Goal: Information Seeking & Learning: Learn about a topic

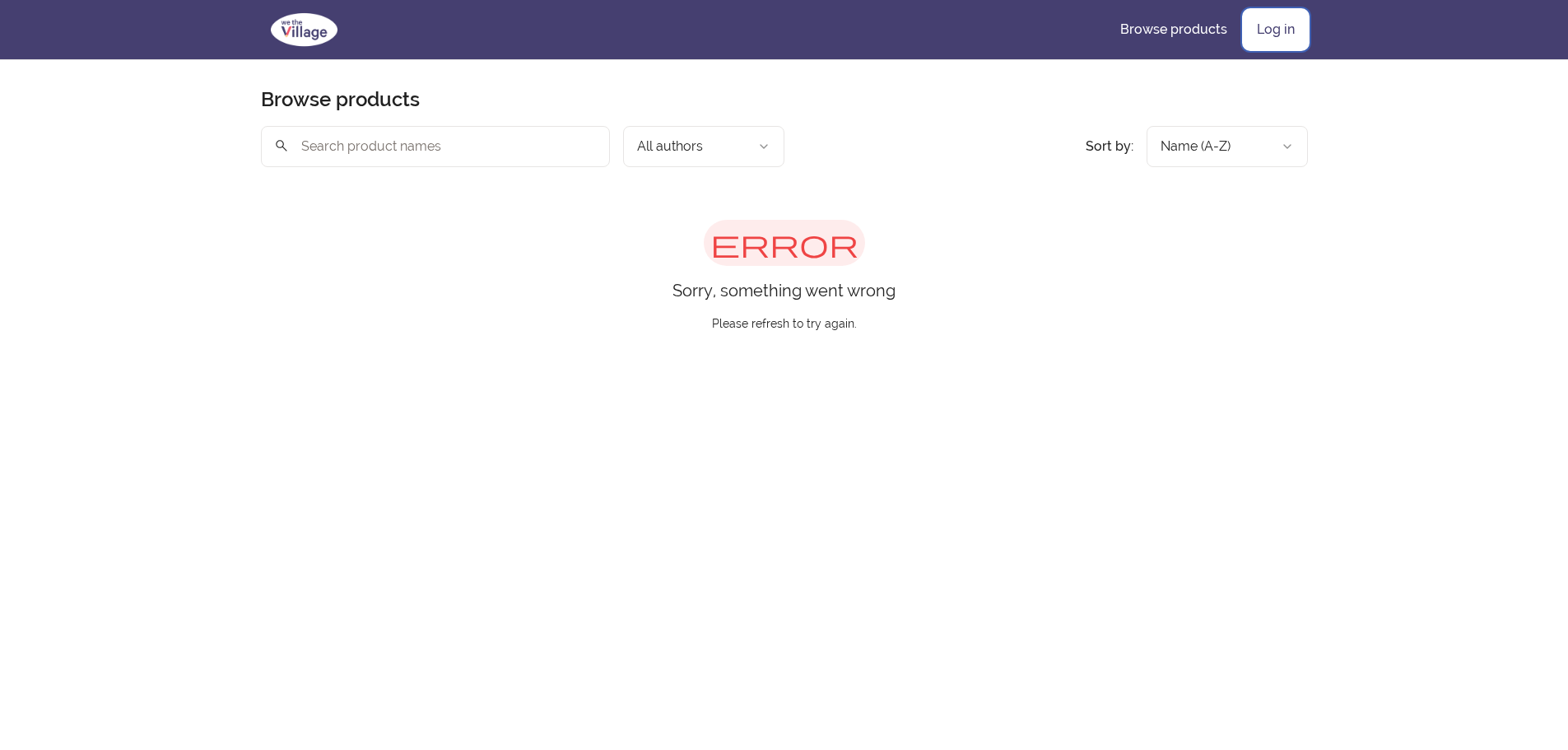
click at [1294, 25] on link "Log in" at bounding box center [1276, 29] width 64 height 39
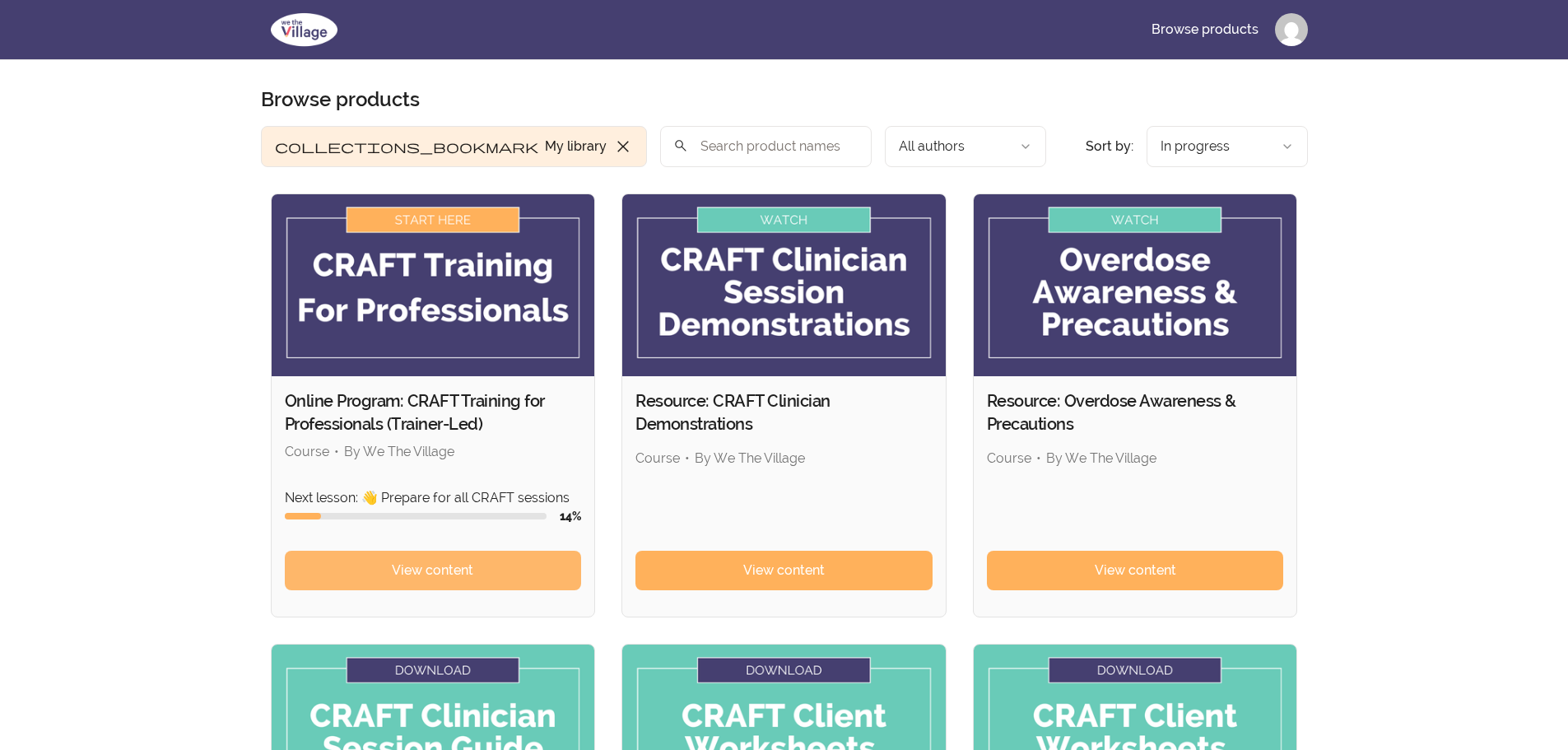
click at [443, 569] on span "View content" at bounding box center [432, 570] width 81 height 20
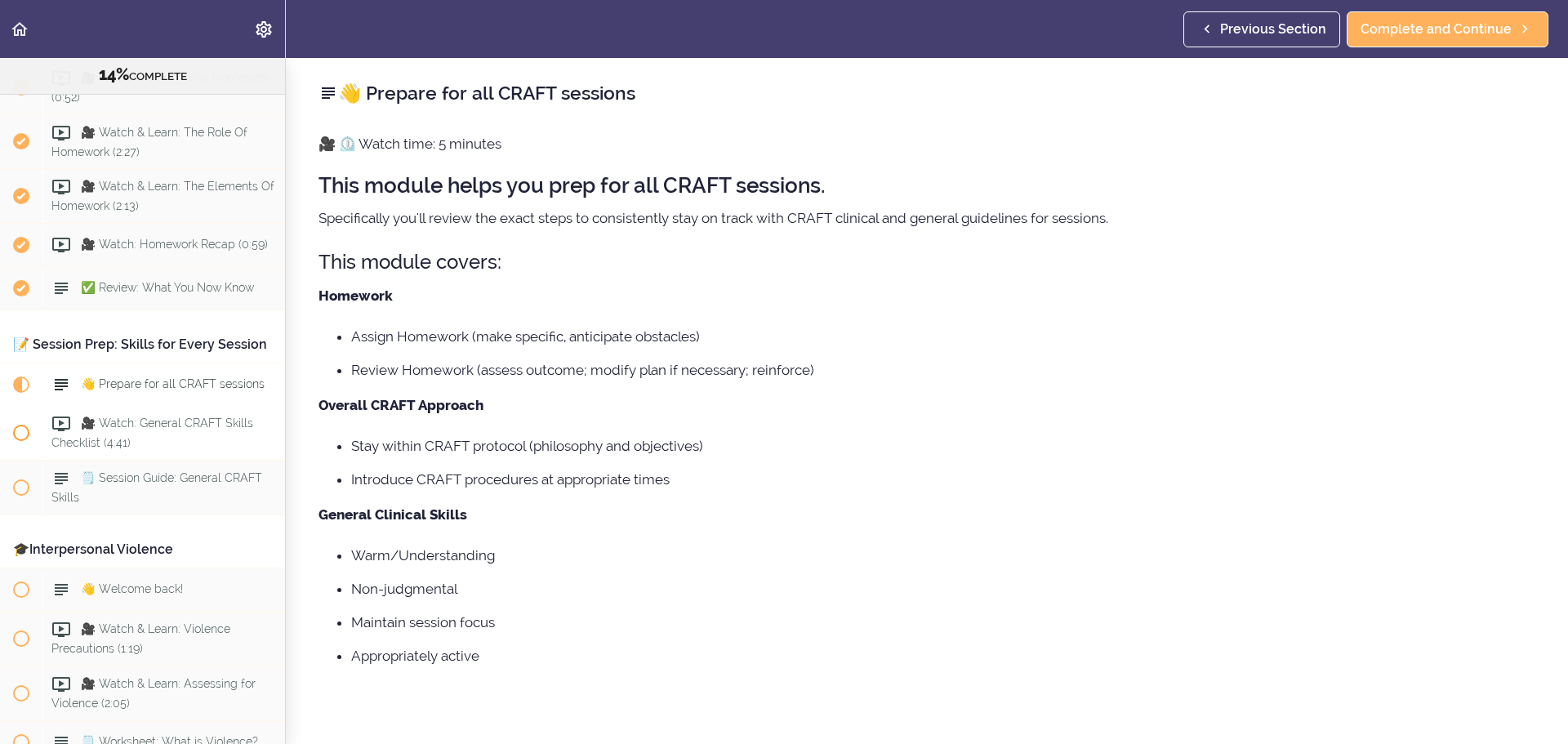
scroll to position [1340, 0]
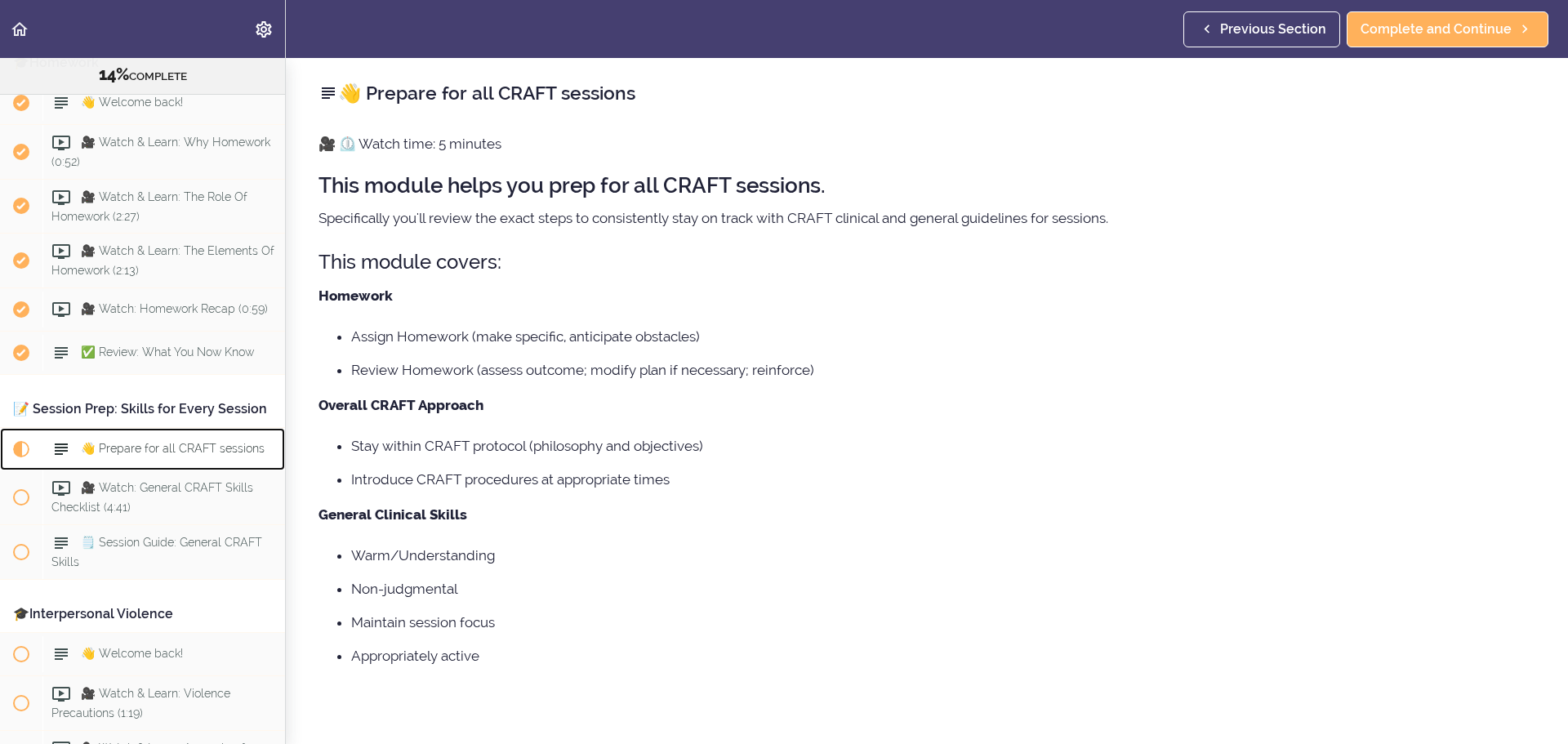
click at [180, 456] on span "👋 Prepare for all CRAFT sessions" at bounding box center [172, 449] width 184 height 13
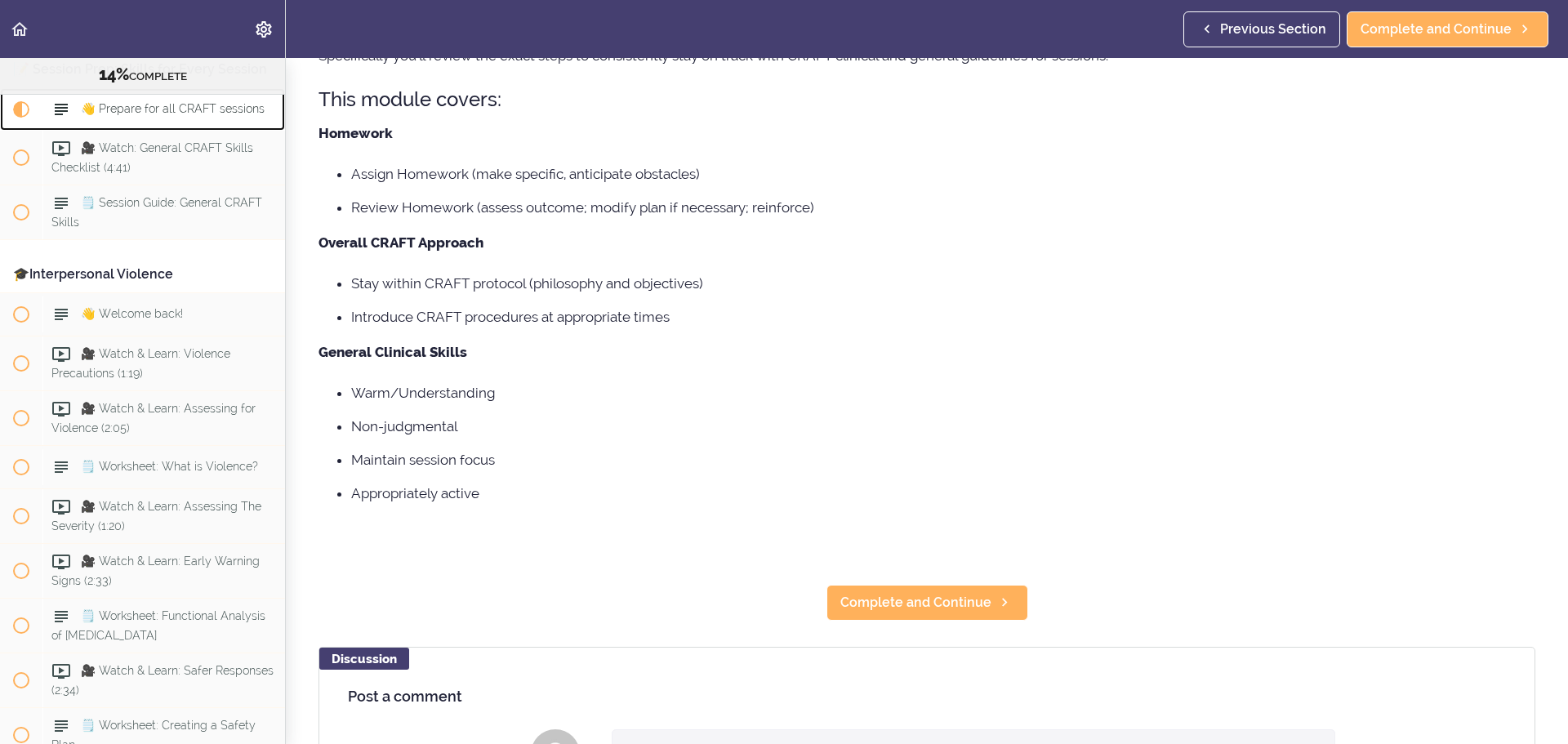
scroll to position [164, 0]
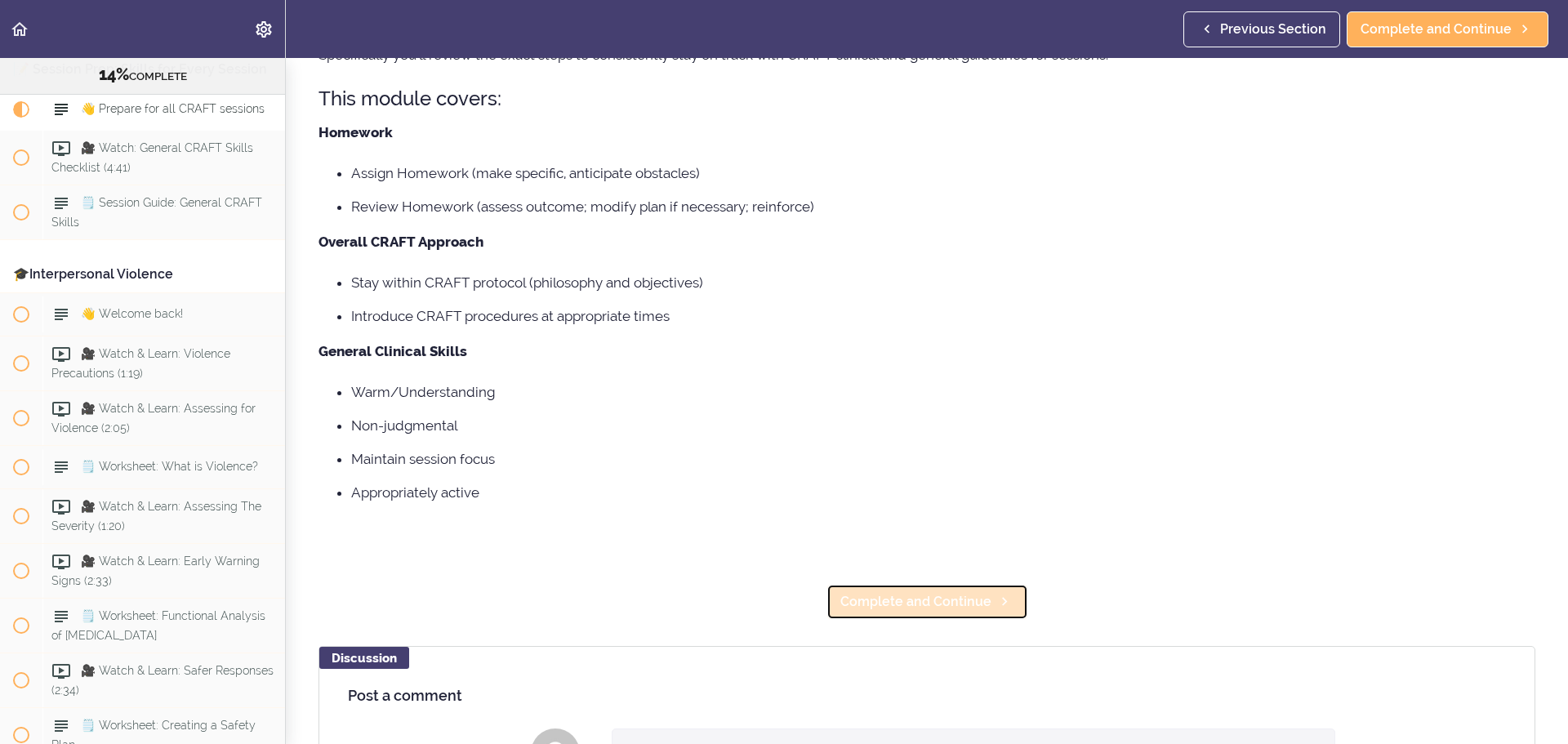
click at [926, 597] on span "Complete and Continue" at bounding box center [915, 602] width 151 height 19
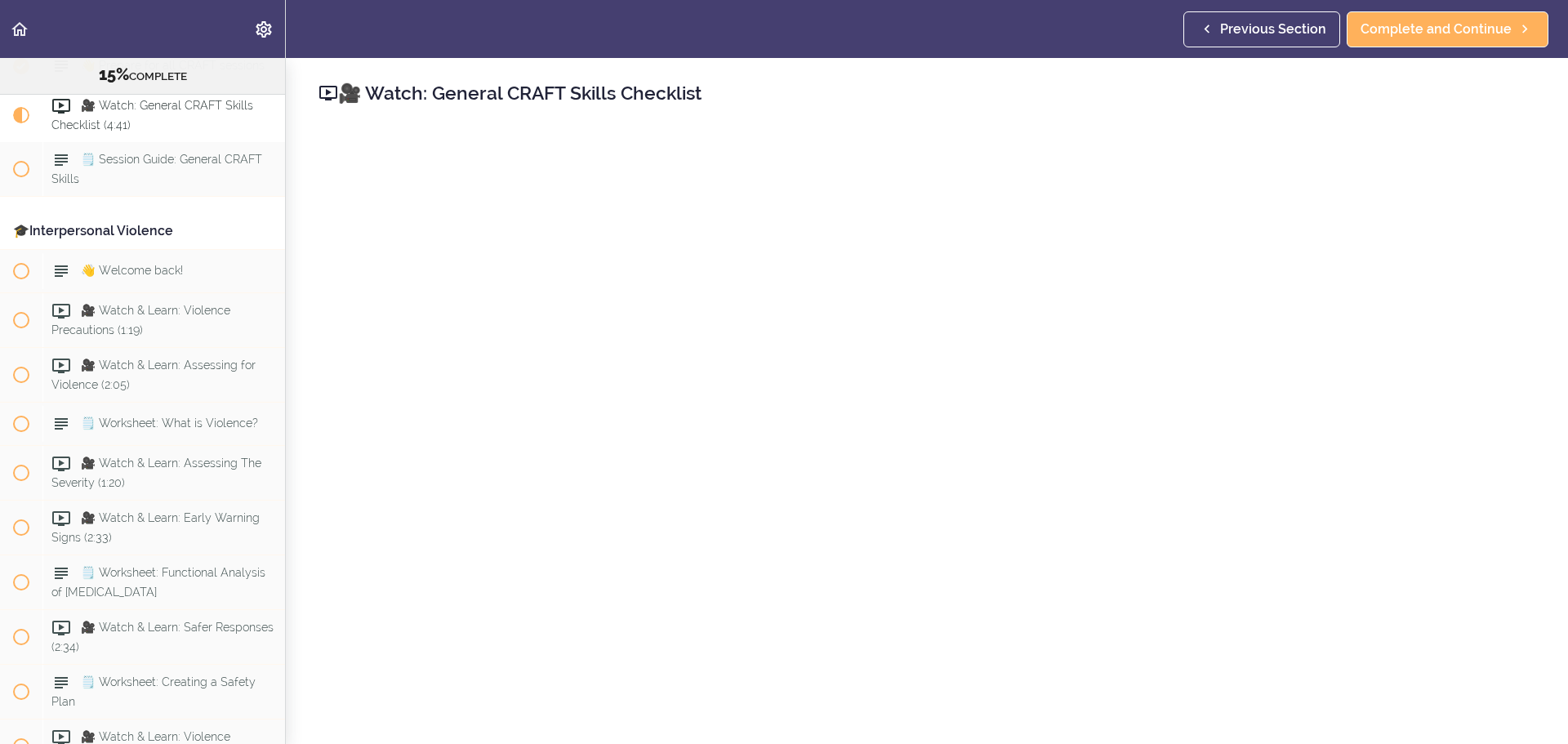
scroll to position [82, 0]
